Goal: Information Seeking & Learning: Learn about a topic

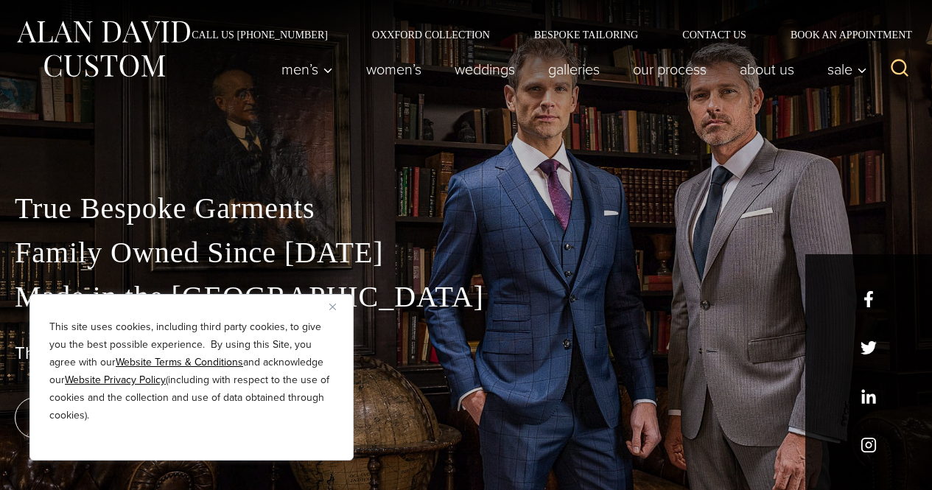
click at [334, 307] on img "Close" at bounding box center [332, 306] width 7 height 7
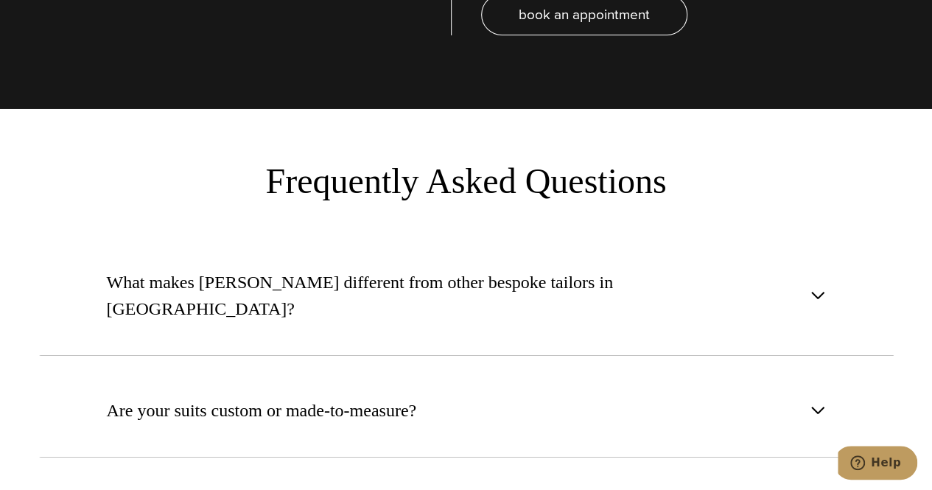
scroll to position [5370, 0]
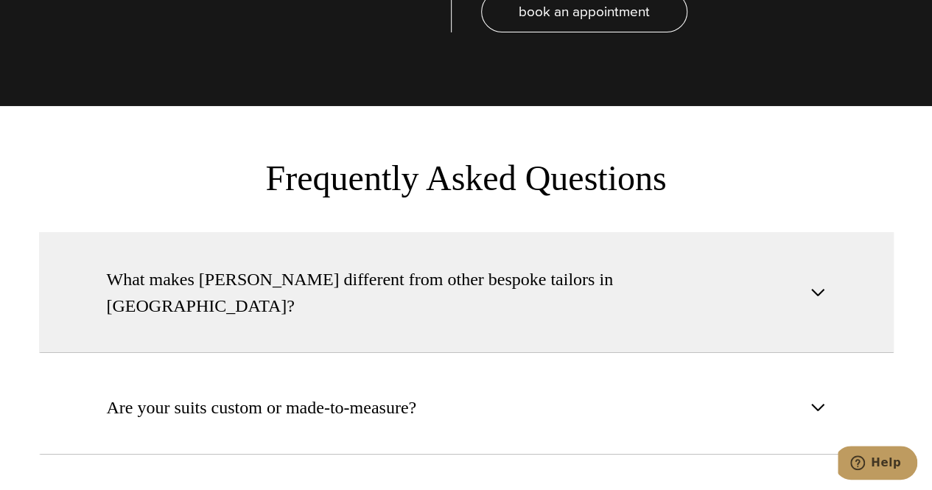
click at [436, 232] on button "What makes Alan David different from other bespoke tailors in NYC?" at bounding box center [466, 292] width 854 height 121
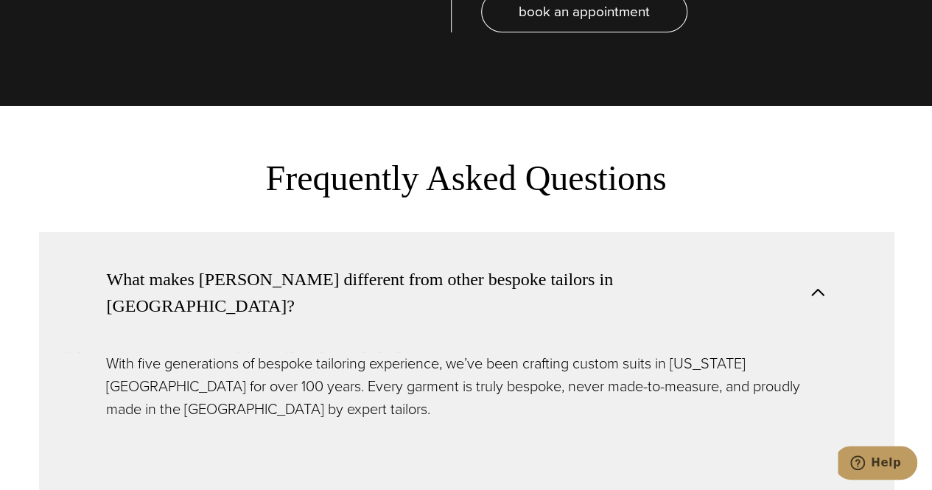
click at [436, 232] on button "What makes Alan David different from other bespoke tailors in NYC?" at bounding box center [466, 292] width 854 height 120
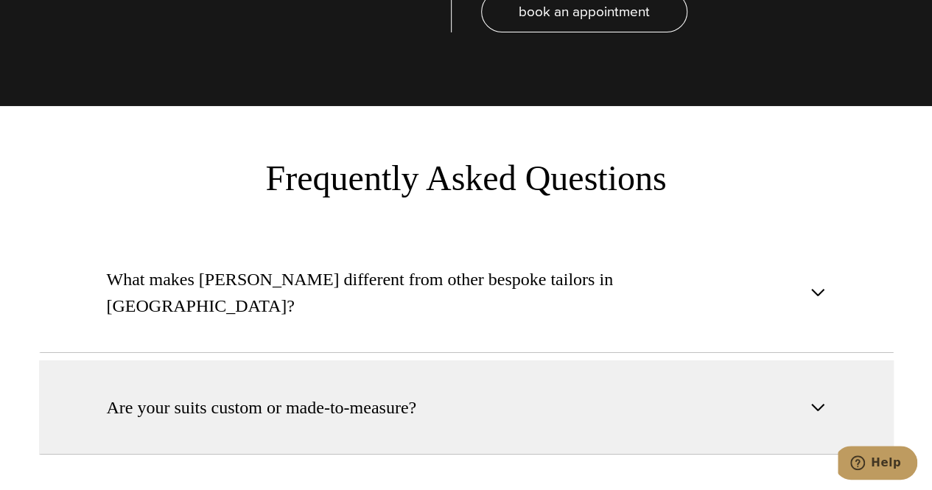
click at [419, 394] on span "Are your suits custom or made-to-measure?" at bounding box center [265, 407] width 317 height 27
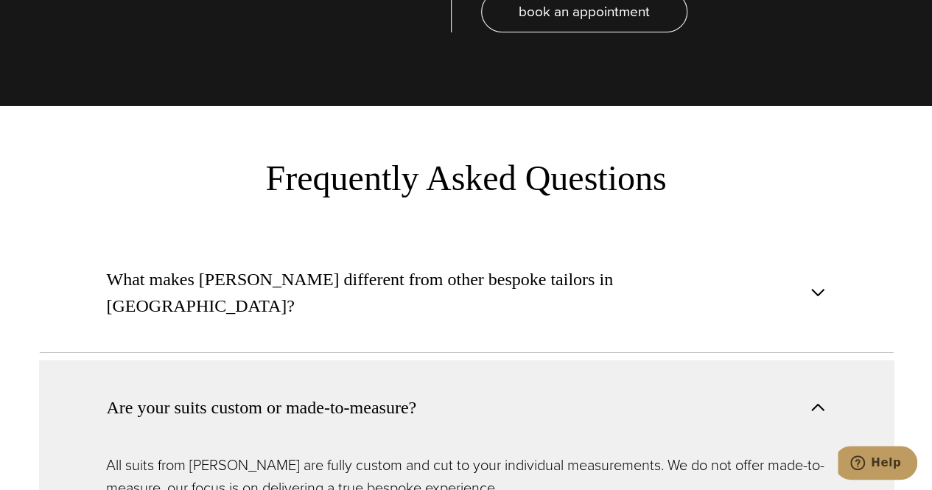
click at [419, 394] on span "Are your suits custom or made-to-measure?" at bounding box center [265, 407] width 317 height 27
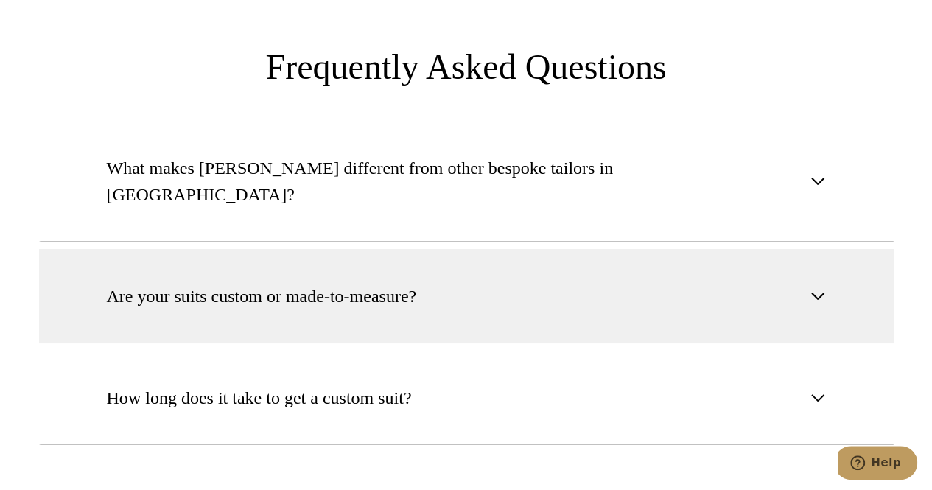
scroll to position [5488, 0]
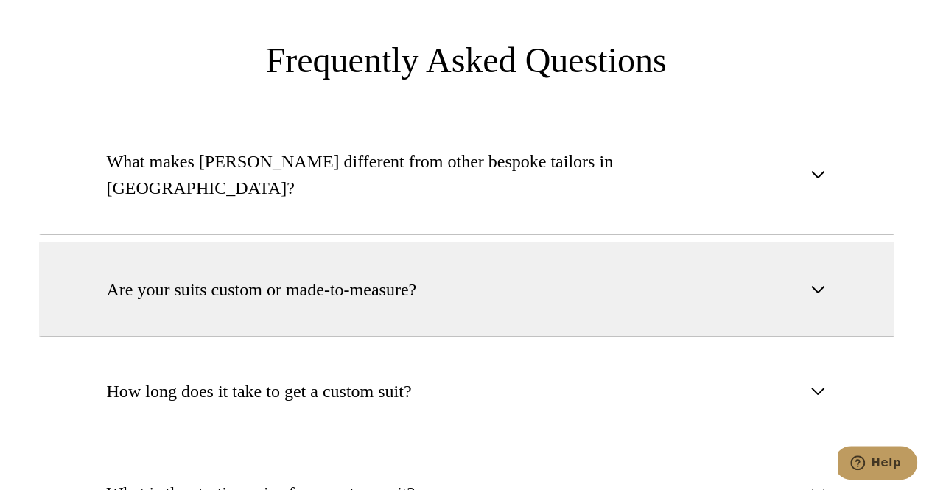
click at [452, 242] on button "Are your suits custom or made-to-measure?" at bounding box center [466, 289] width 854 height 94
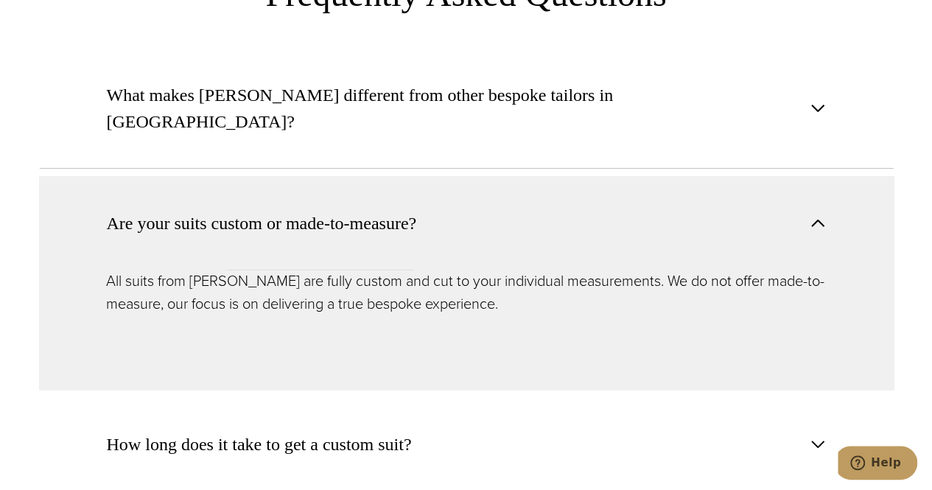
scroll to position [5558, 0]
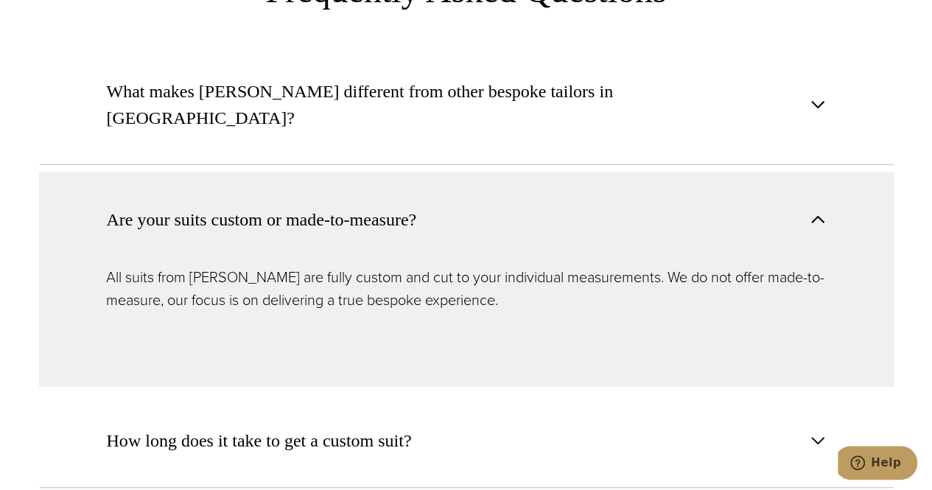
click at [477, 172] on button "Are your suits custom or made-to-measure?" at bounding box center [466, 219] width 854 height 94
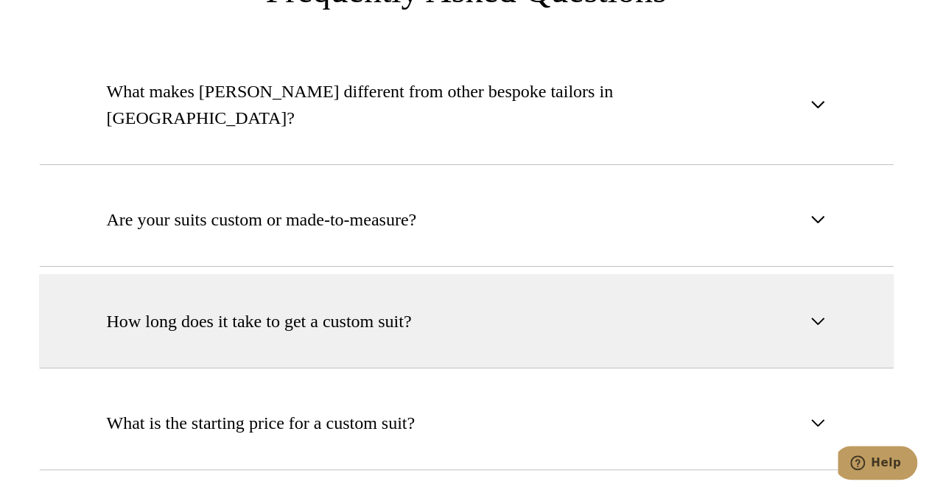
click at [460, 274] on button "How long does it take to get a custom suit?" at bounding box center [466, 321] width 854 height 94
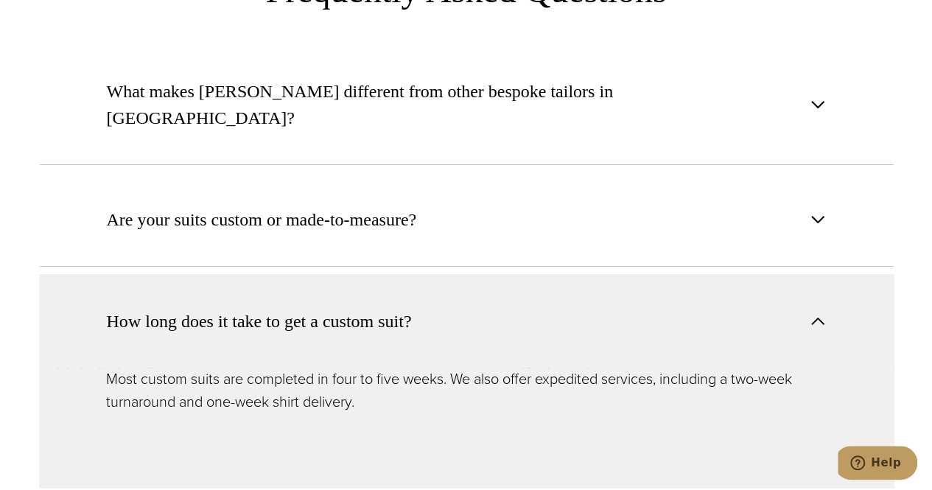
click at [460, 274] on button "How long does it take to get a custom suit?" at bounding box center [466, 321] width 854 height 94
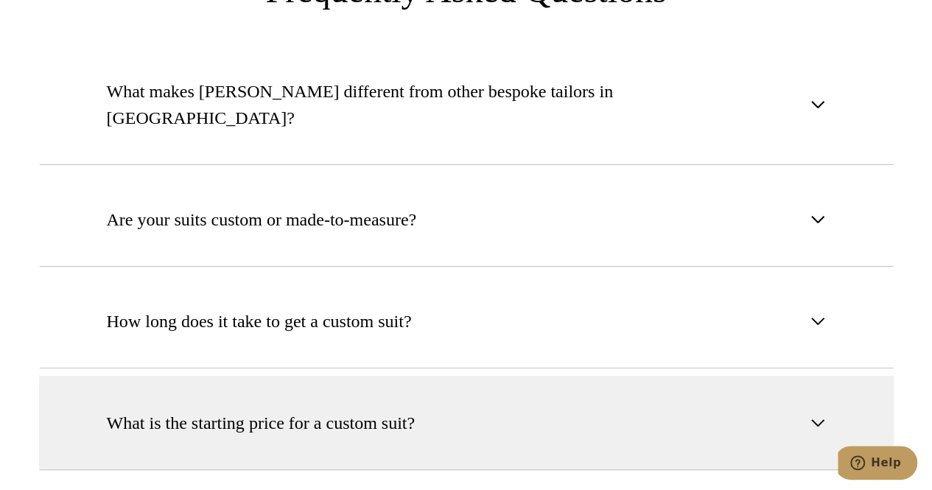
click at [409, 409] on span "What is the starting price for a custom suit?" at bounding box center [261, 422] width 309 height 27
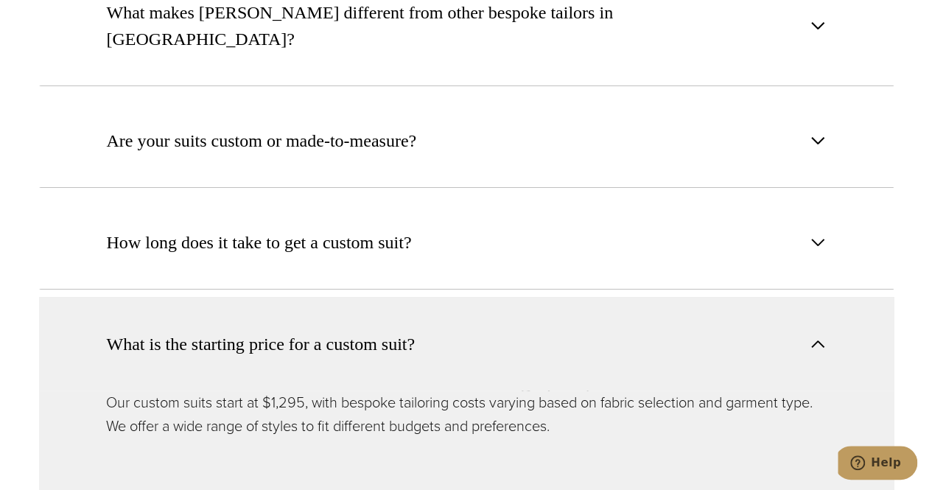
scroll to position [5637, 0]
click at [415, 296] on button "What is the starting price for a custom suit?" at bounding box center [466, 343] width 854 height 94
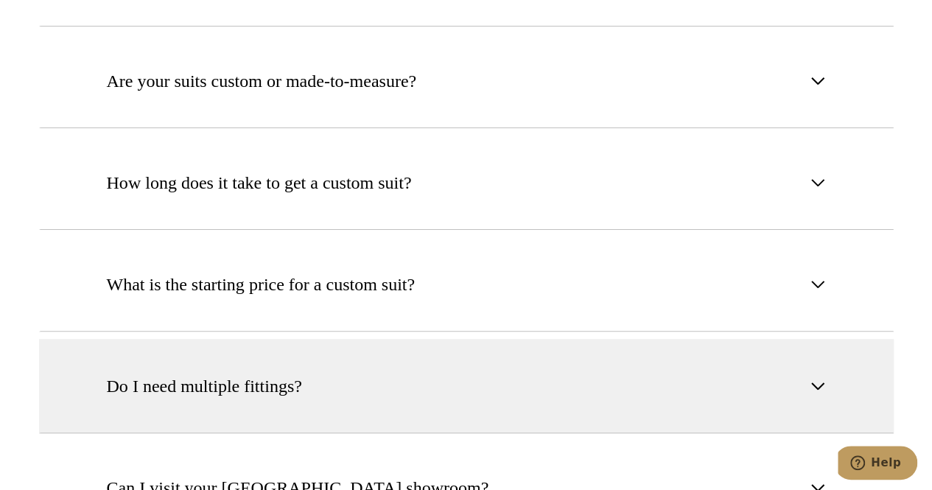
scroll to position [5697, 0]
click at [411, 338] on button "Do I need multiple fittings?" at bounding box center [466, 385] width 854 height 94
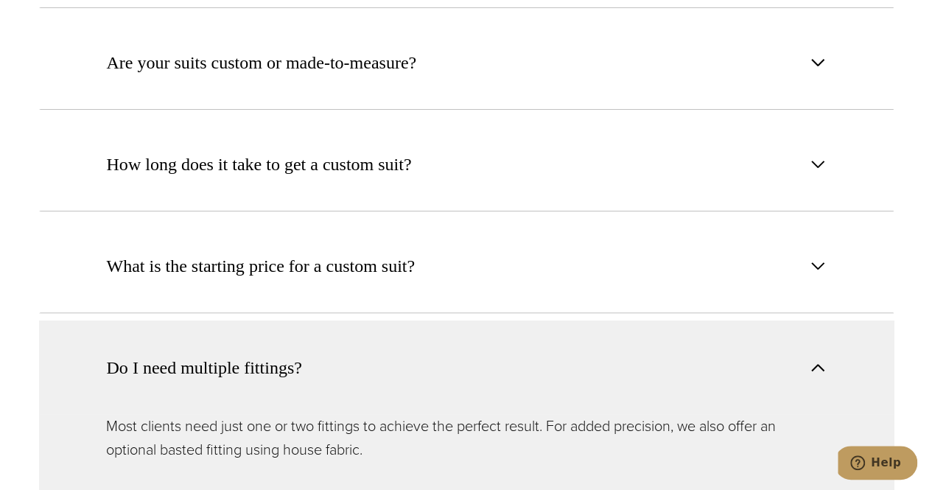
scroll to position [5715, 0]
click at [412, 320] on button "Do I need multiple fittings?" at bounding box center [466, 367] width 854 height 94
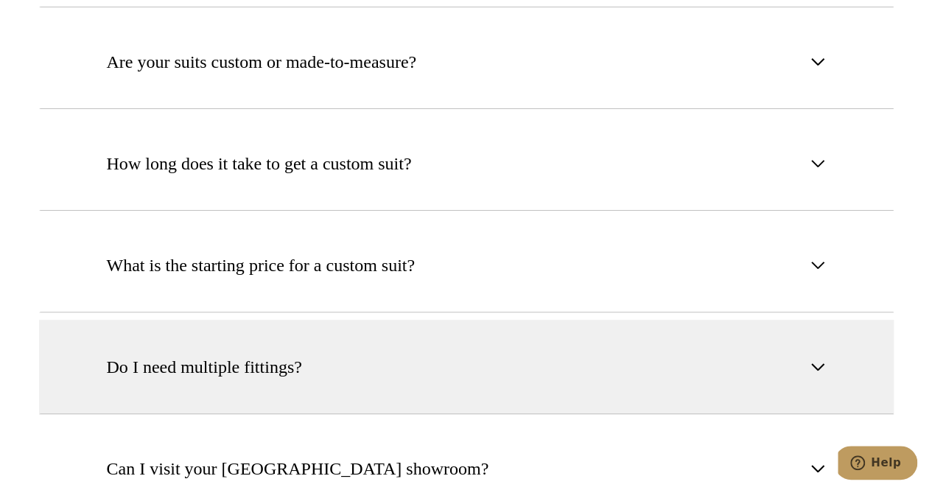
scroll to position [5752, 0]
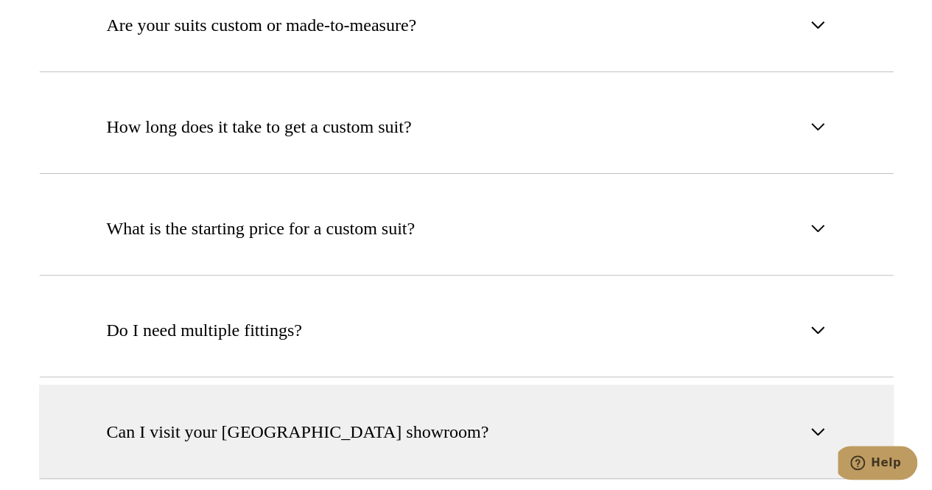
click at [392, 384] on button "Can I visit your NYC showroom?" at bounding box center [466, 431] width 854 height 94
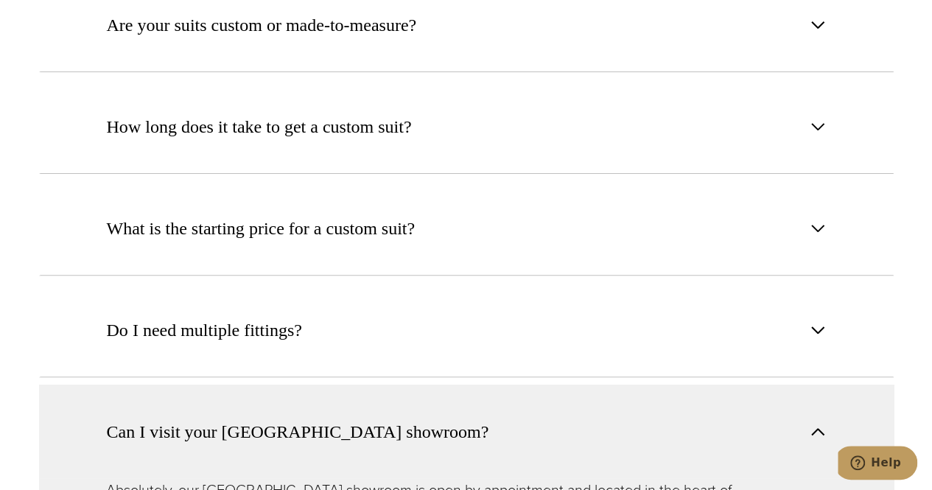
scroll to position [5782, 0]
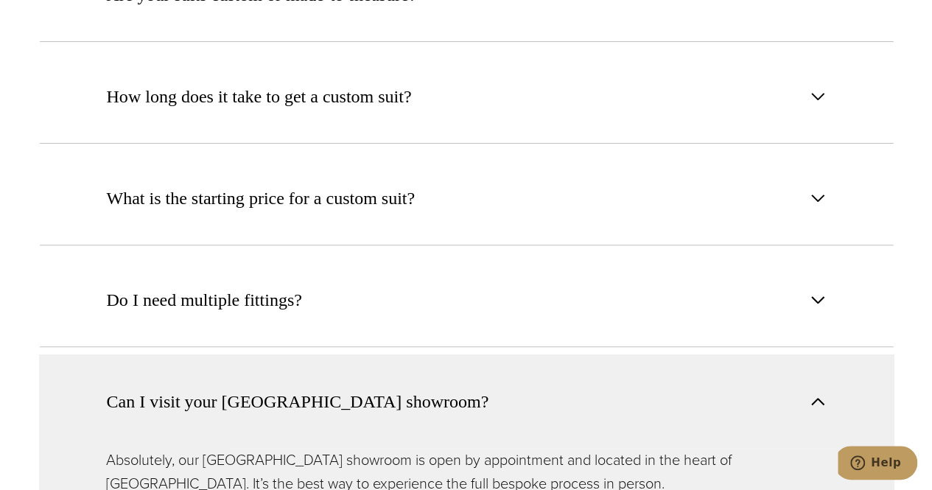
click at [415, 354] on button "Can I visit your NYC showroom?" at bounding box center [466, 401] width 854 height 94
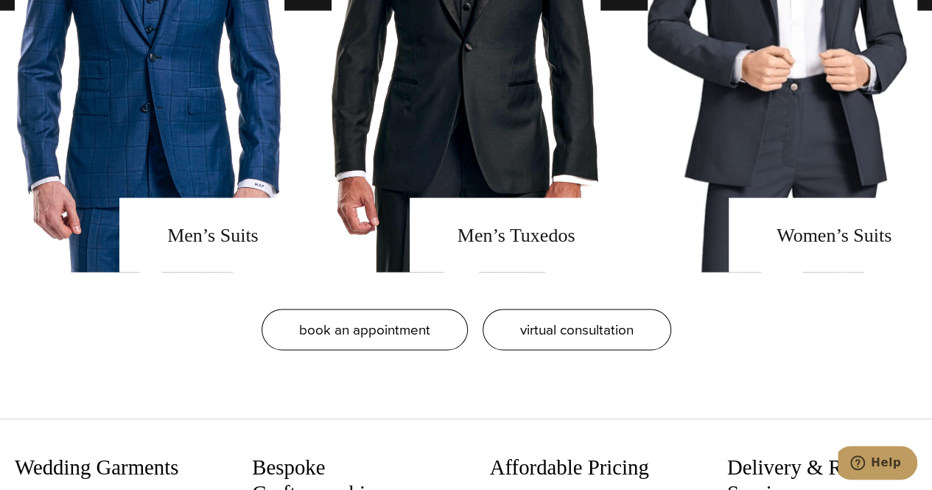
scroll to position [1241, 0]
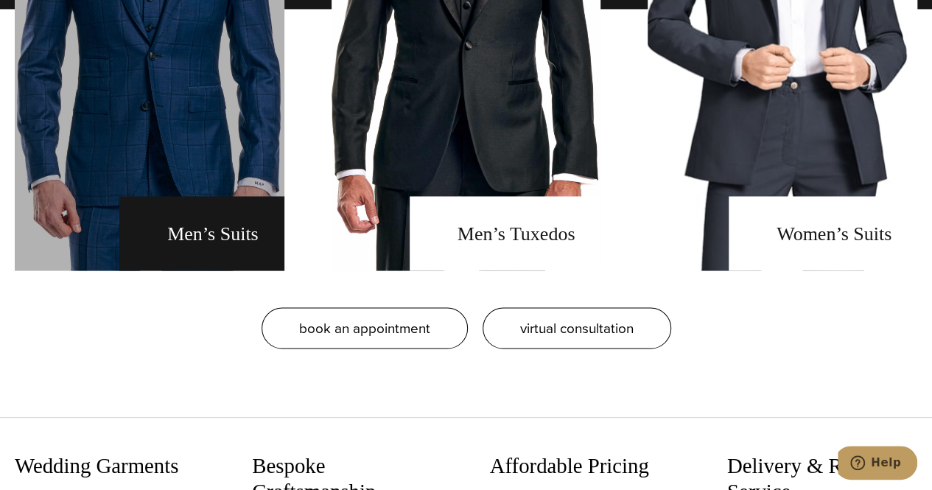
click at [193, 235] on link "men's suits" at bounding box center [150, 8] width 270 height 523
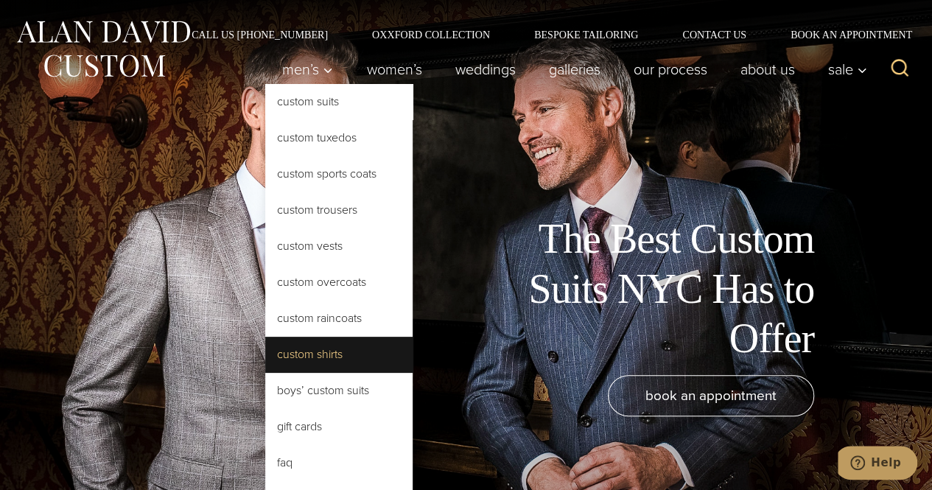
click at [329, 356] on link "Custom Shirts" at bounding box center [338, 354] width 147 height 35
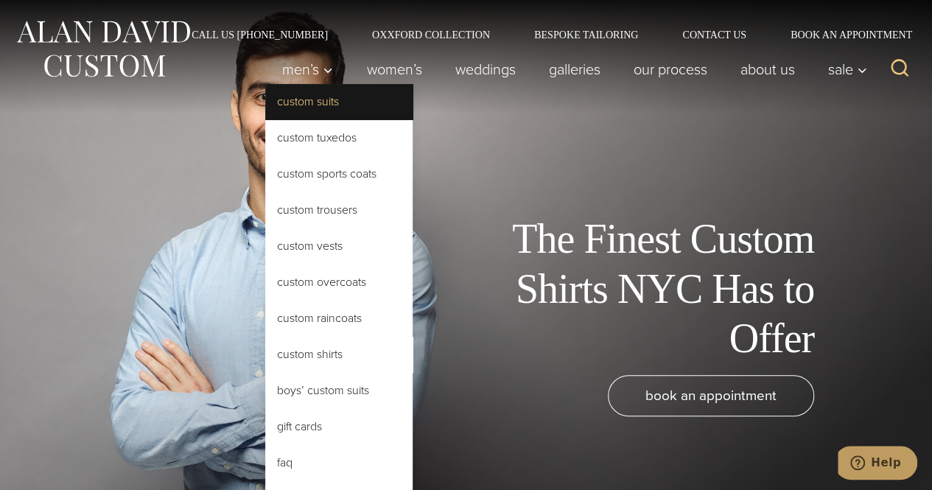
click at [316, 108] on link "Custom Suits" at bounding box center [338, 101] width 147 height 35
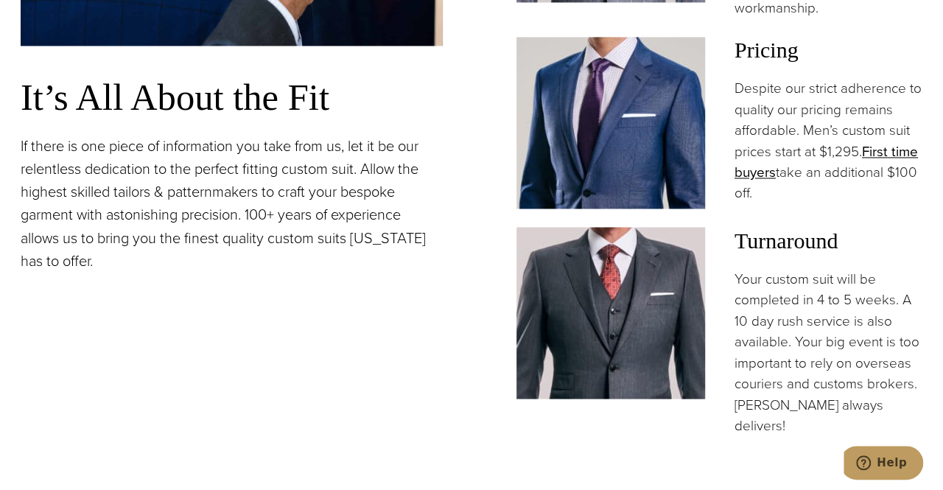
scroll to position [1164, 0]
